Goal: Task Accomplishment & Management: Manage account settings

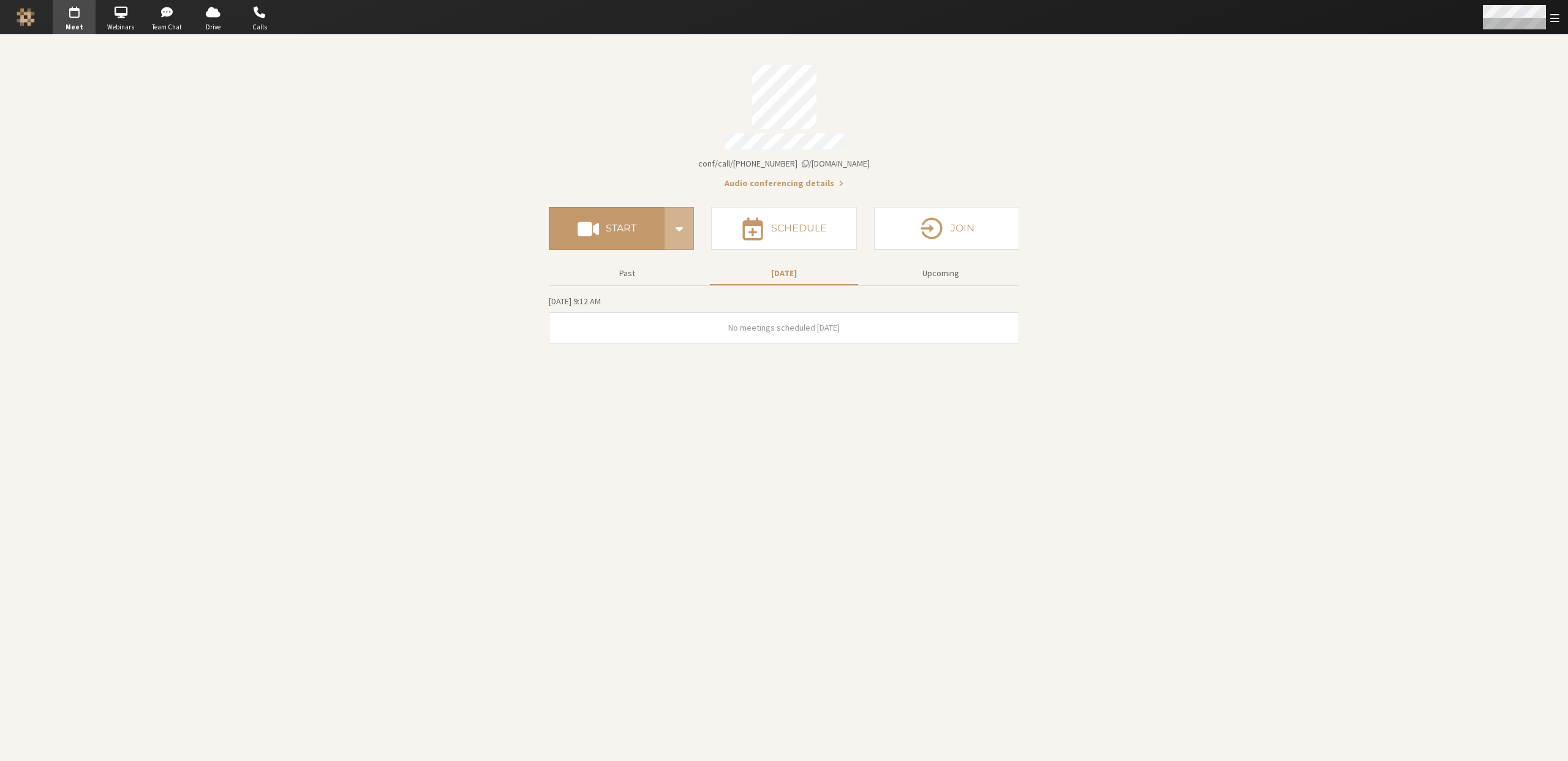
click at [1554, 13] on span "Open menu" at bounding box center [1555, 18] width 9 height 11
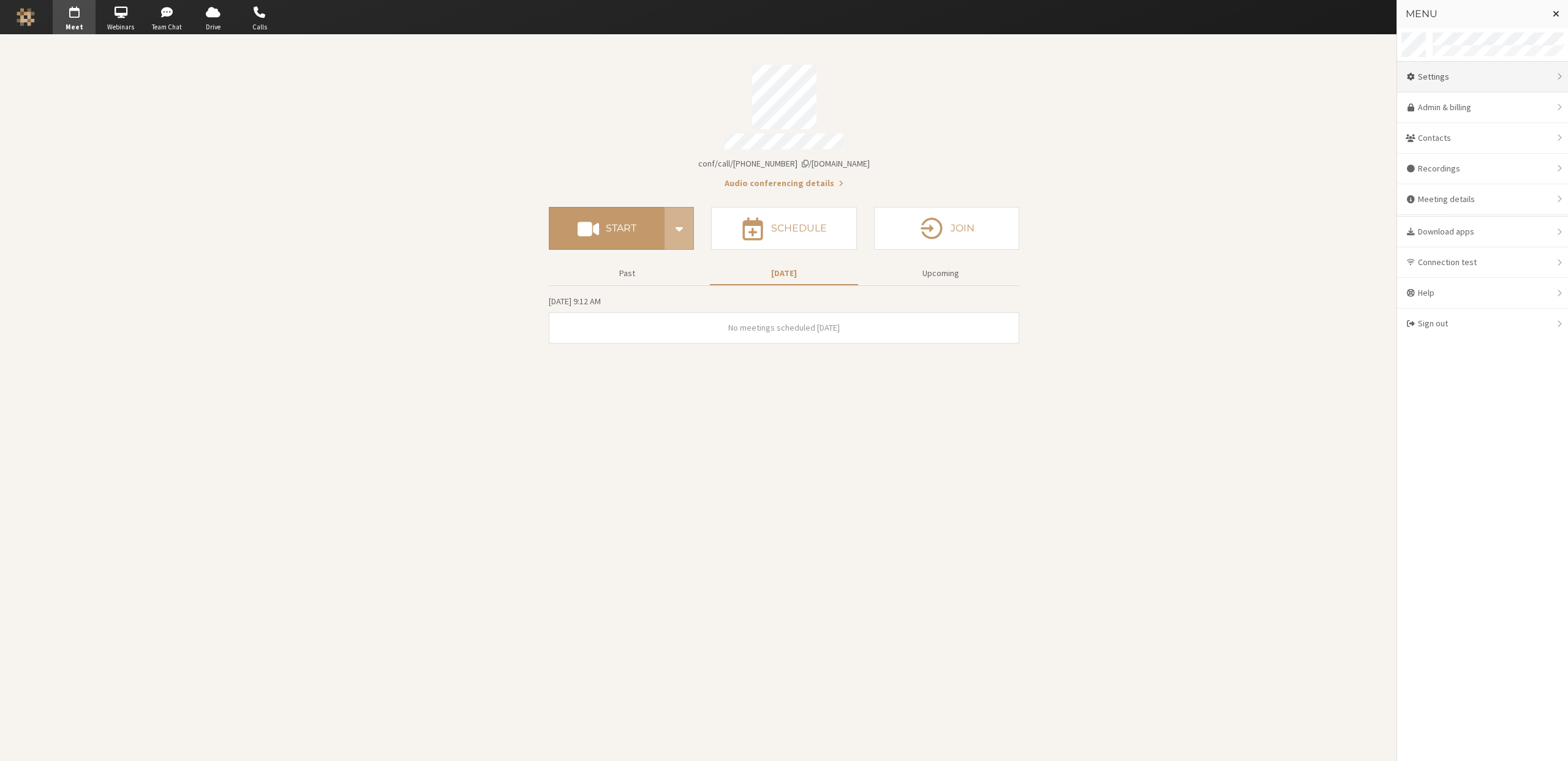
click at [1416, 69] on div "Settings" at bounding box center [1483, 77] width 171 height 31
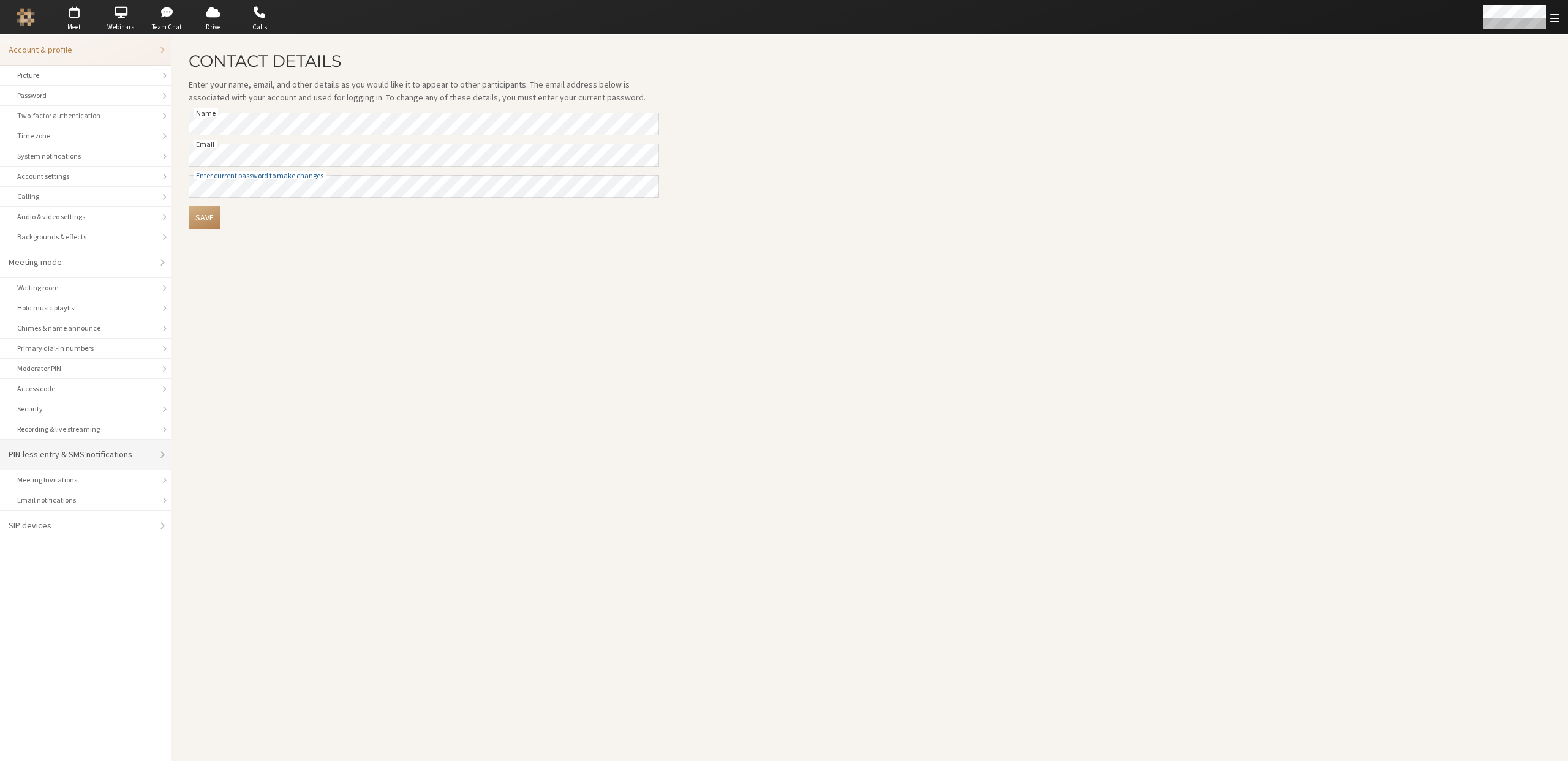
click at [59, 453] on div "PIN-less entry & SMS notifications" at bounding box center [81, 454] width 145 height 13
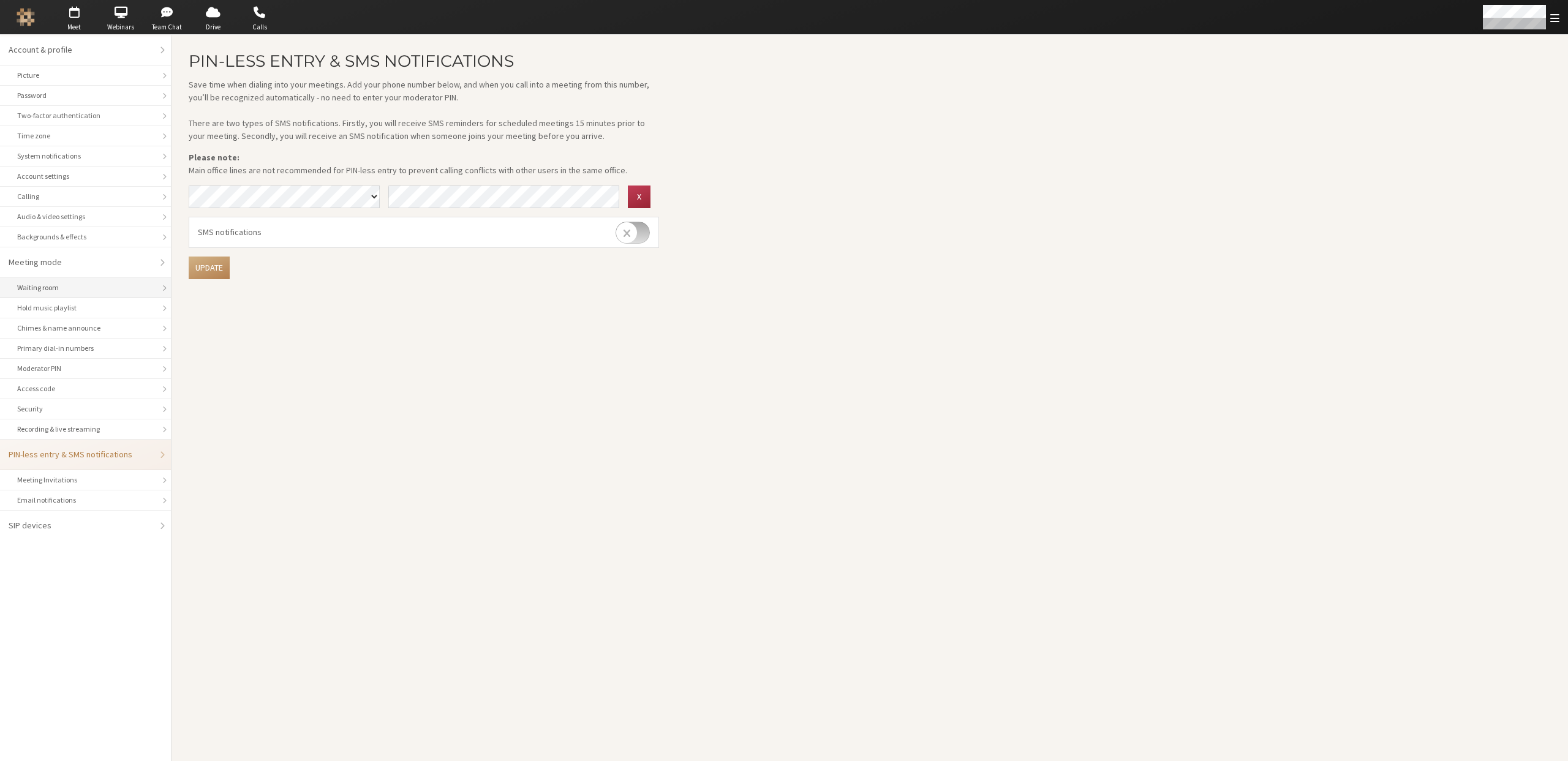
click at [64, 289] on div "Waiting room" at bounding box center [85, 287] width 136 height 11
